Goal: Find specific page/section: Find specific page/section

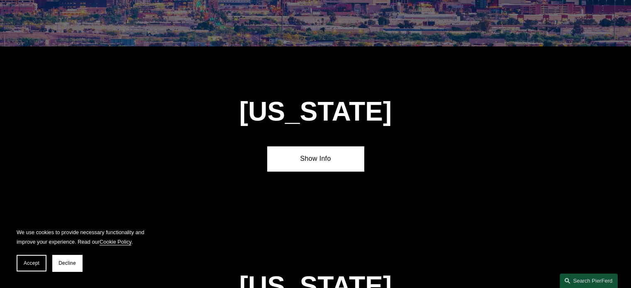
scroll to position [498, 0]
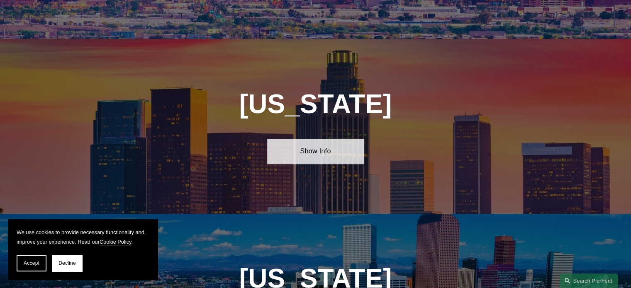
click at [322, 142] on link "Show Info" at bounding box center [315, 151] width 97 height 25
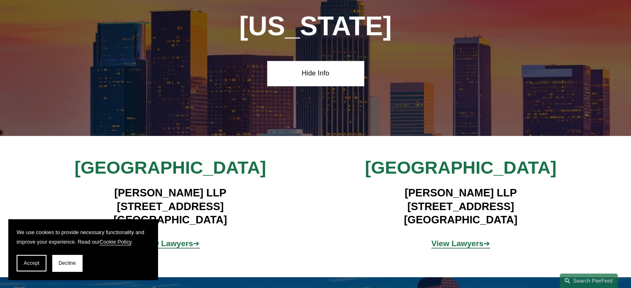
scroll to position [580, 0]
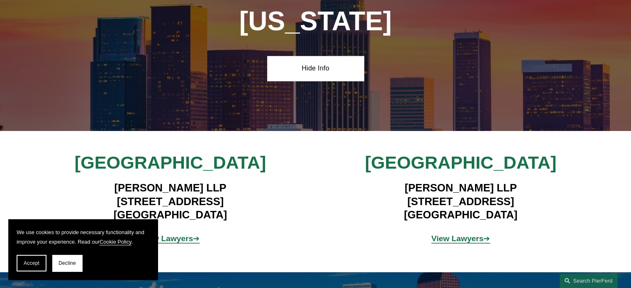
click at [37, 266] on span "Accept" at bounding box center [32, 263] width 16 height 6
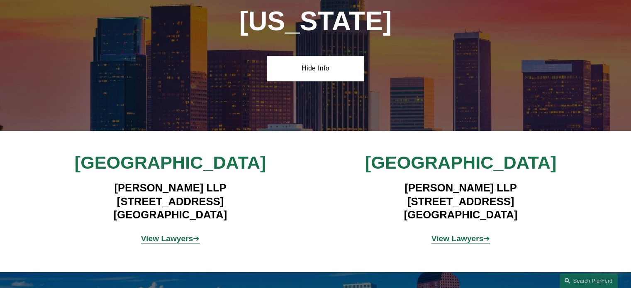
click at [172, 234] on strong "View Lawyers" at bounding box center [167, 238] width 52 height 9
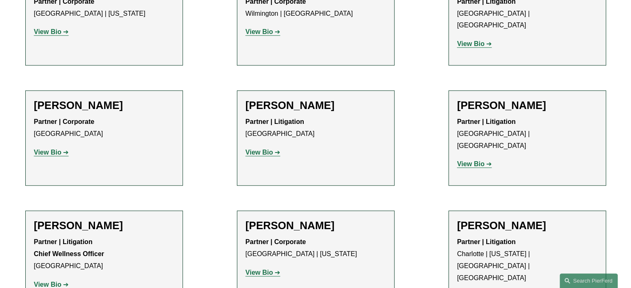
scroll to position [663, 0]
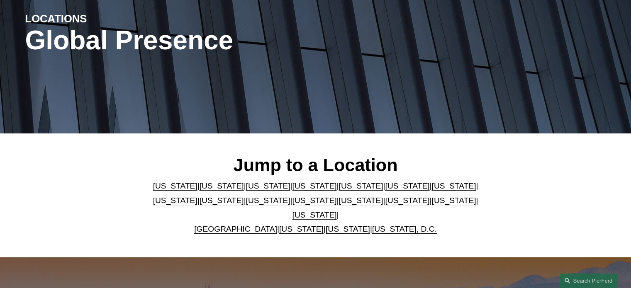
scroll to position [124, 0]
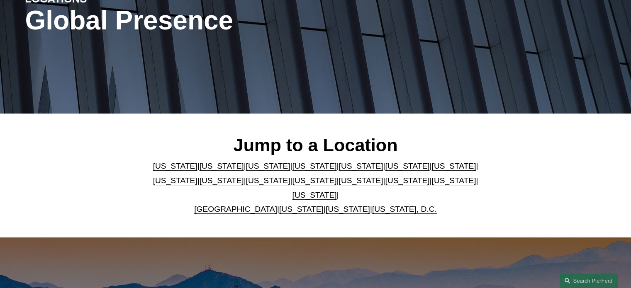
click at [246, 170] on link "[US_STATE]" at bounding box center [268, 166] width 44 height 9
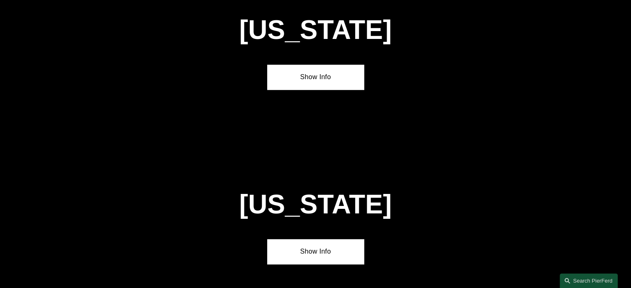
scroll to position [705, 0]
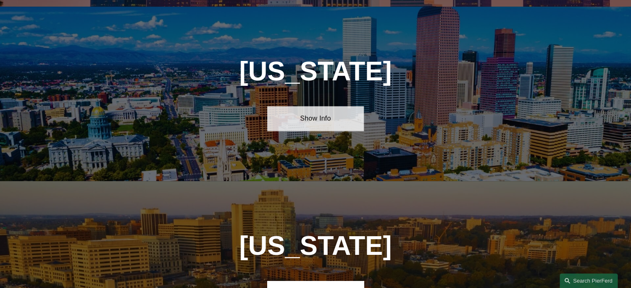
click at [301, 113] on link "Show Info" at bounding box center [315, 118] width 97 height 25
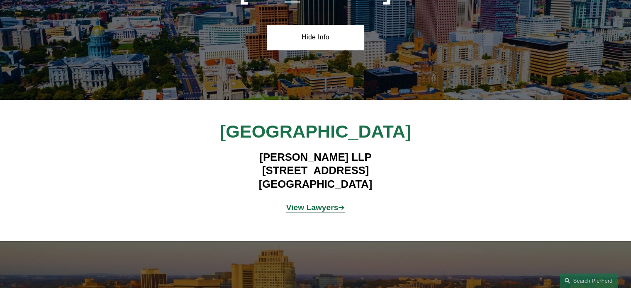
scroll to position [788, 0]
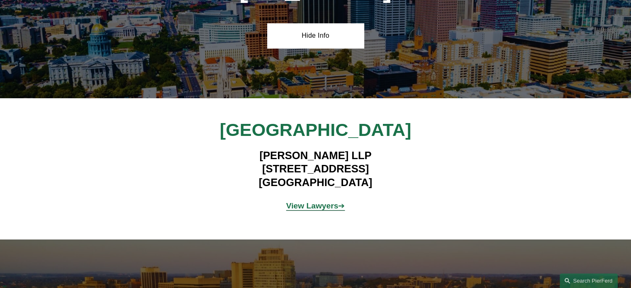
click at [325, 201] on strong "View Lawyers" at bounding box center [312, 205] width 52 height 9
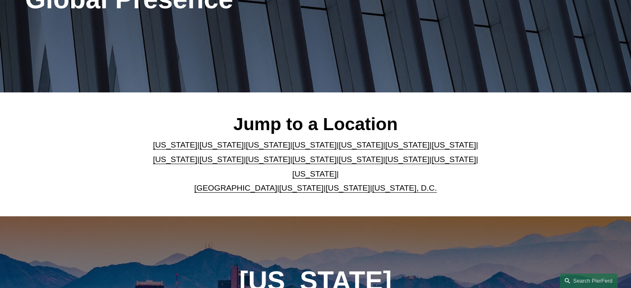
scroll to position [166, 0]
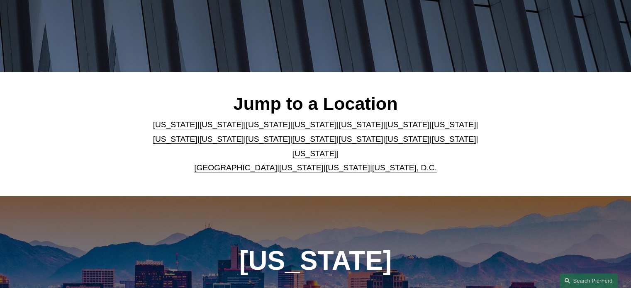
click at [431, 143] on link "[US_STATE]" at bounding box center [453, 139] width 44 height 9
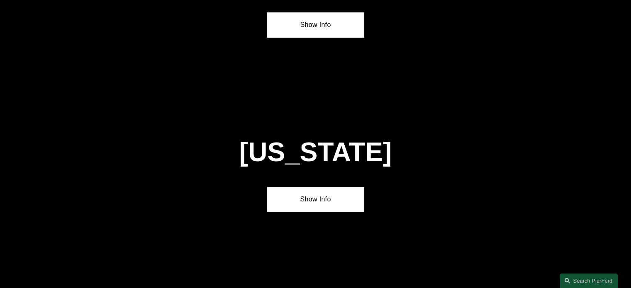
scroll to position [2768, 0]
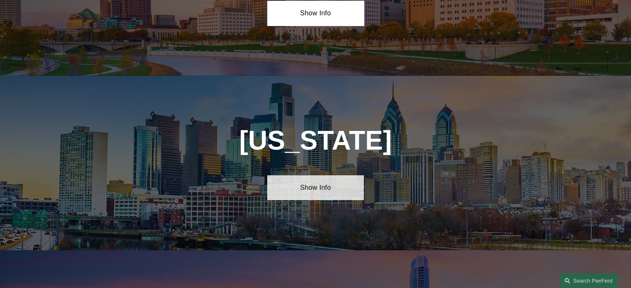
click at [326, 175] on link "Show Info" at bounding box center [315, 187] width 97 height 25
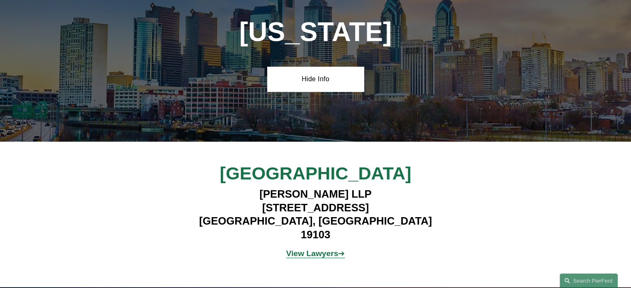
scroll to position [2893, 0]
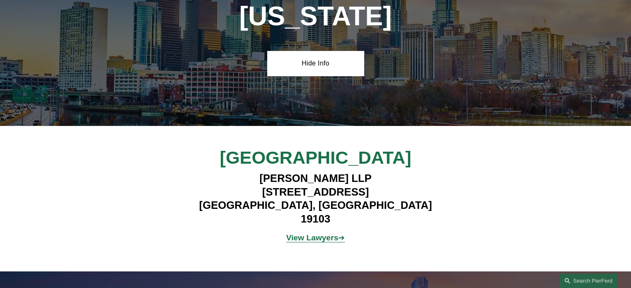
click at [316, 231] on p "View Lawyers ➔" at bounding box center [315, 238] width 242 height 15
click at [318, 233] on strong "View Lawyers" at bounding box center [312, 237] width 52 height 9
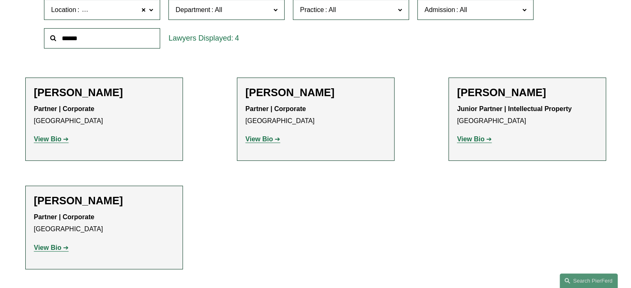
scroll to position [290, 0]
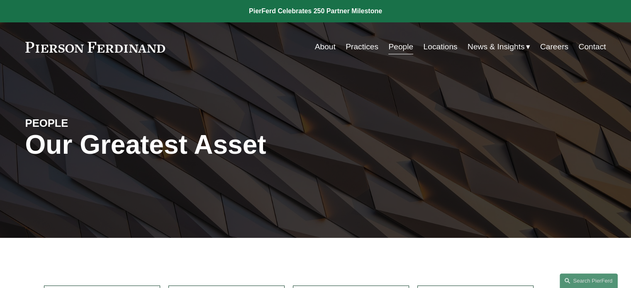
click at [434, 49] on link "Locations" at bounding box center [440, 47] width 34 height 16
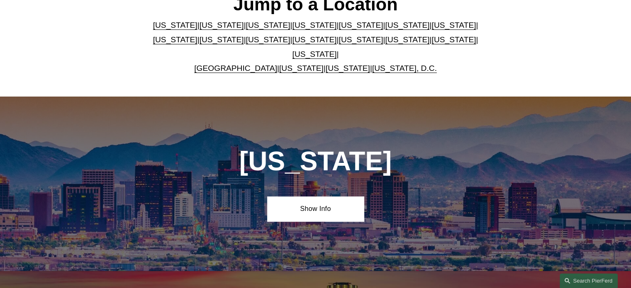
scroll to position [415, 0]
